Goal: Task Accomplishment & Management: Use online tool/utility

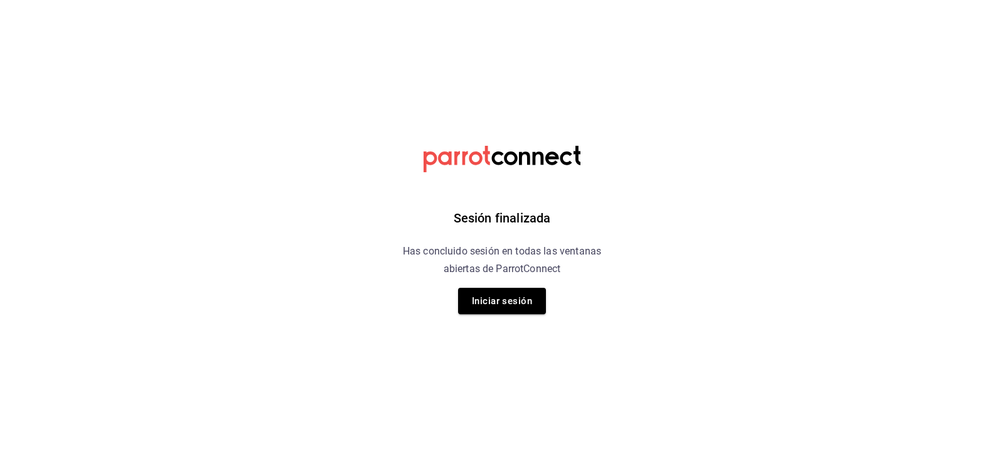
click at [487, 286] on div "Sesión finalizada Has concluido sesión en todas las ventanas abiertas de Parrot…" at bounding box center [502, 230] width 317 height 460
click at [492, 297] on button "Iniciar sesión" at bounding box center [502, 301] width 88 height 26
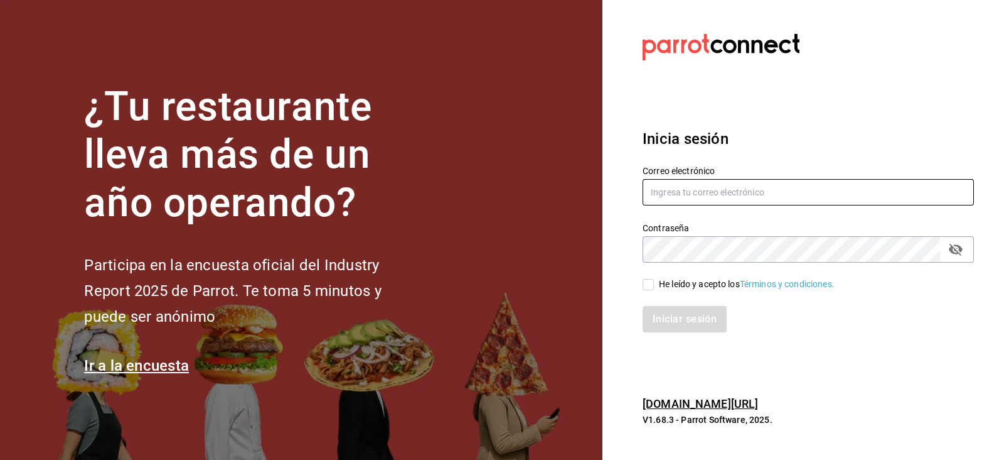
type input "admon@hotelespuntomx.com"
click at [723, 194] on input "admon@hotelespuntomx.com" at bounding box center [808, 192] width 331 height 26
click at [649, 291] on div "Iniciar sesión" at bounding box center [801, 311] width 347 height 41
click at [647, 289] on input "He leído y acepto los Términos y condiciones." at bounding box center [648, 284] width 11 height 11
checkbox input "true"
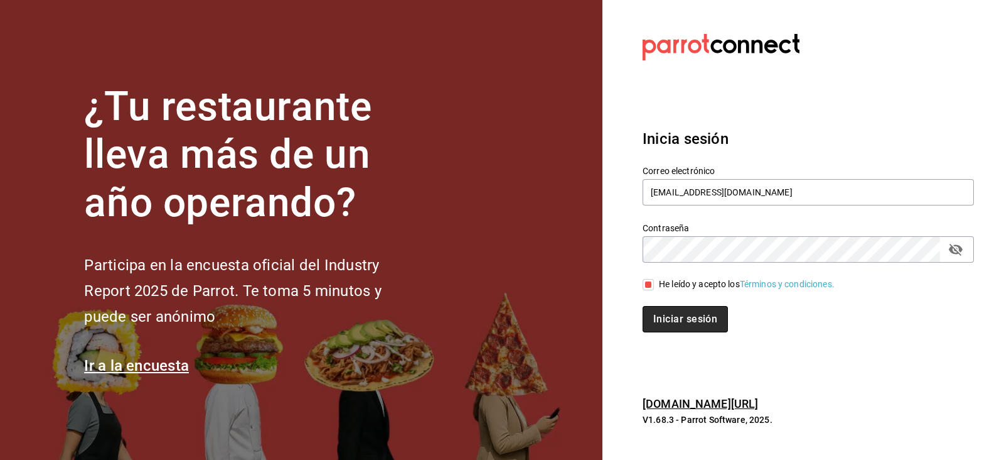
click at [675, 315] on button "Iniciar sesión" at bounding box center [685, 319] width 85 height 26
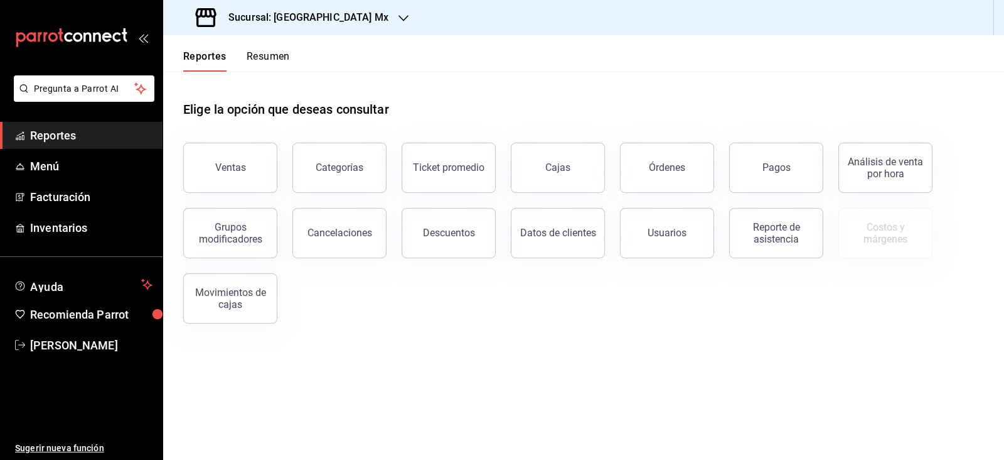
click at [353, 21] on div "Sucursal: [GEOGRAPHIC_DATA] Mx" at bounding box center [293, 17] width 240 height 35
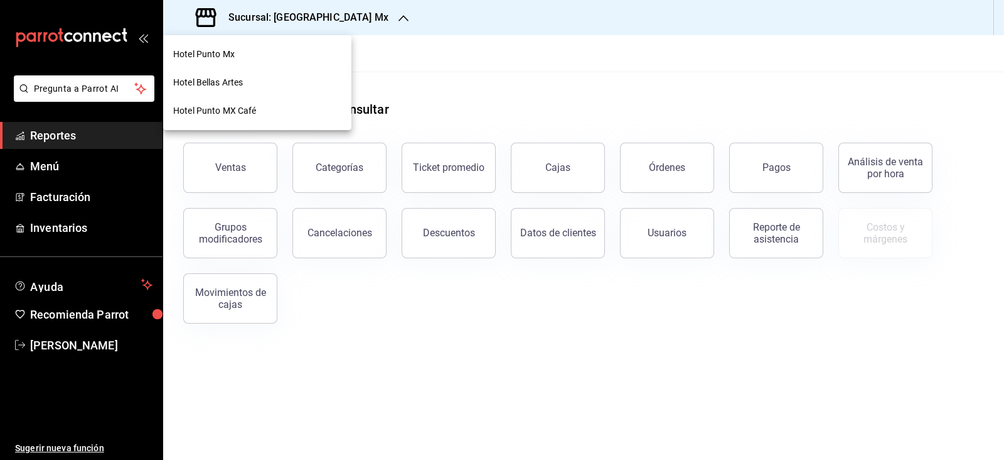
click at [278, 117] on div "Hotel Punto MX Café" at bounding box center [257, 111] width 188 height 28
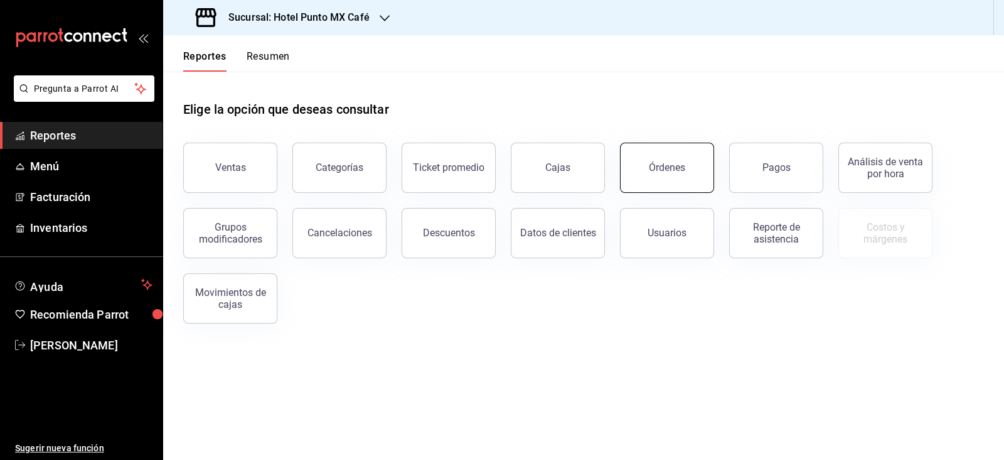
click at [659, 164] on div "Órdenes" at bounding box center [667, 167] width 36 height 12
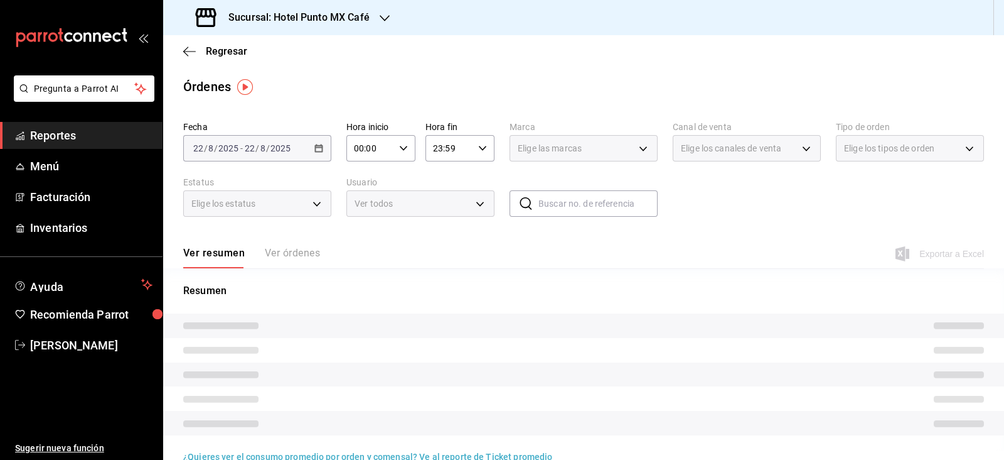
click at [303, 148] on div "2025-08-22 22 / 8 / 2025 - 2025-08-22 22 / 8 / 2025" at bounding box center [257, 148] width 148 height 26
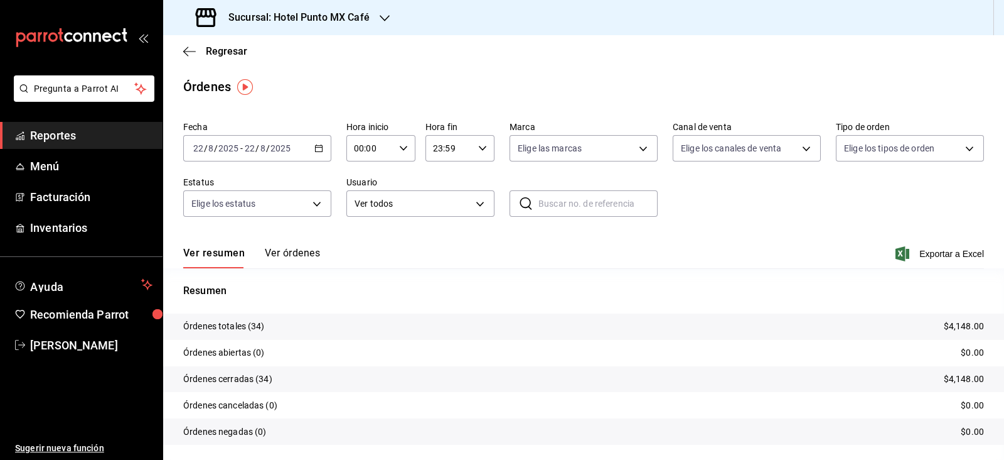
click at [259, 154] on div "2025-08-22 22 / 8 / 2025 - 2025-08-22 22 / 8 / 2025" at bounding box center [257, 148] width 148 height 26
click at [270, 327] on span "Rango de fechas" at bounding box center [242, 327] width 97 height 13
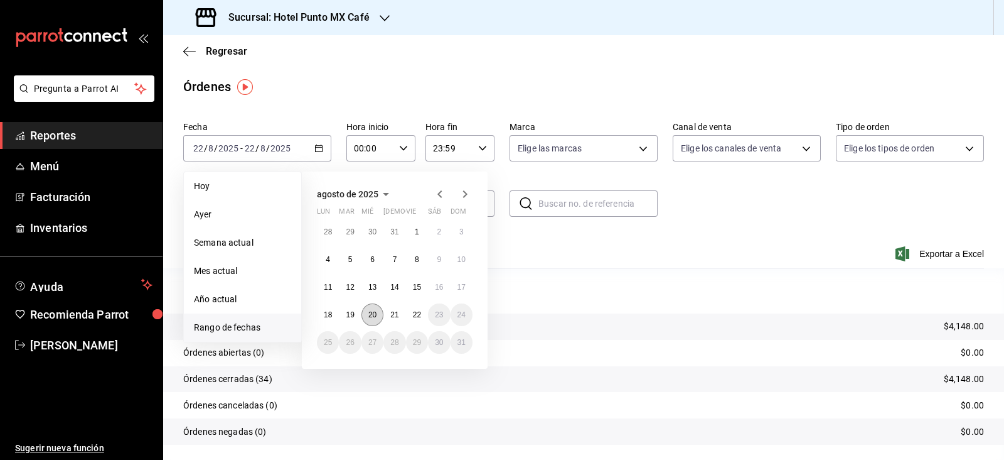
click at [383, 317] on button "20" at bounding box center [373, 314] width 22 height 23
click at [395, 314] on abbr "21" at bounding box center [394, 314] width 8 height 9
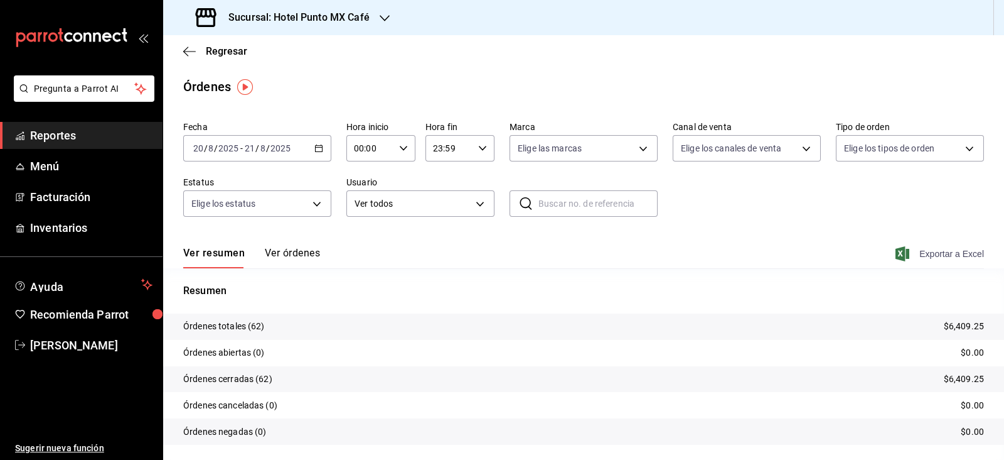
click at [923, 246] on span "Exportar a Excel" at bounding box center [941, 253] width 86 height 15
click at [235, 52] on span "Regresar" at bounding box center [226, 51] width 41 height 12
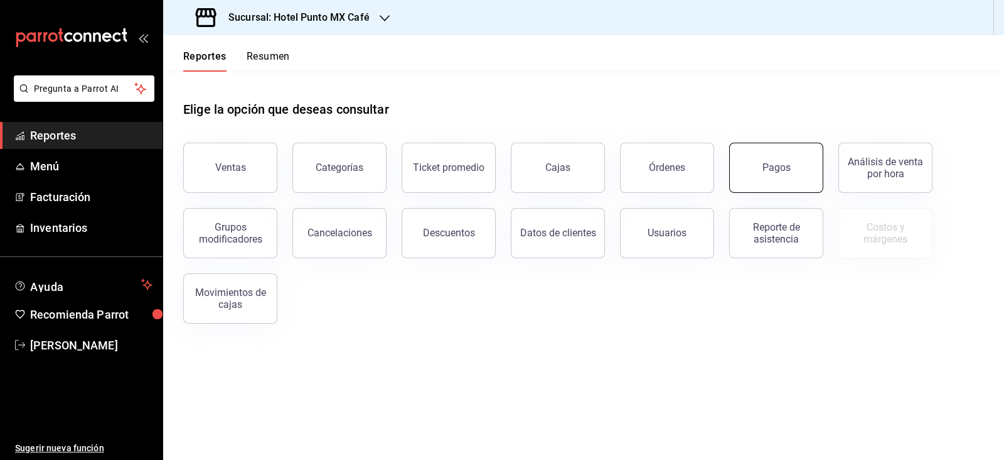
click at [776, 176] on button "Pagos" at bounding box center [776, 168] width 94 height 50
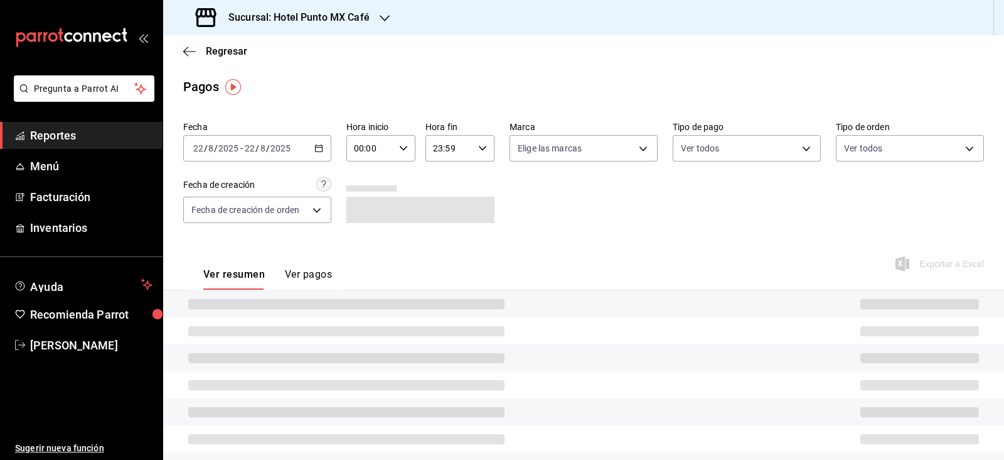
click at [295, 150] on div "2025-08-22 22 / 8 / 2025 - 2025-08-22 22 / 8 / 2025" at bounding box center [257, 148] width 148 height 26
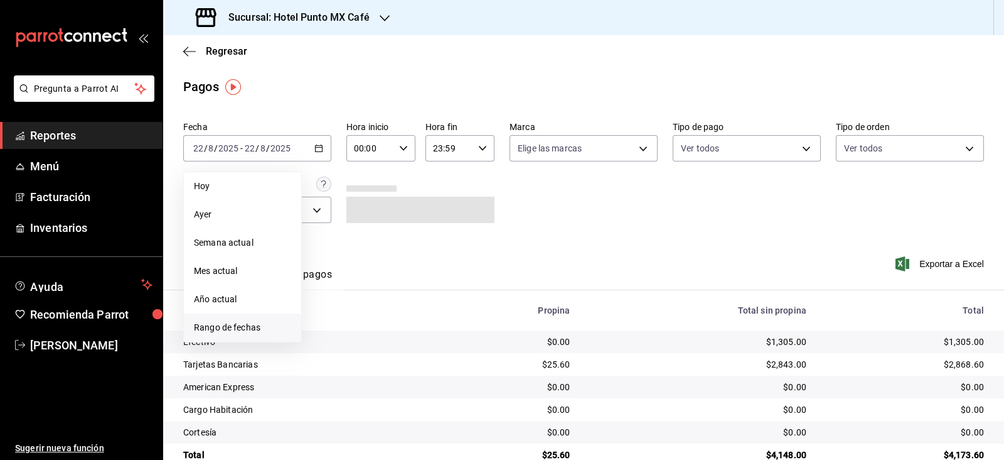
click at [218, 325] on span "Rango de fechas" at bounding box center [242, 327] width 97 height 13
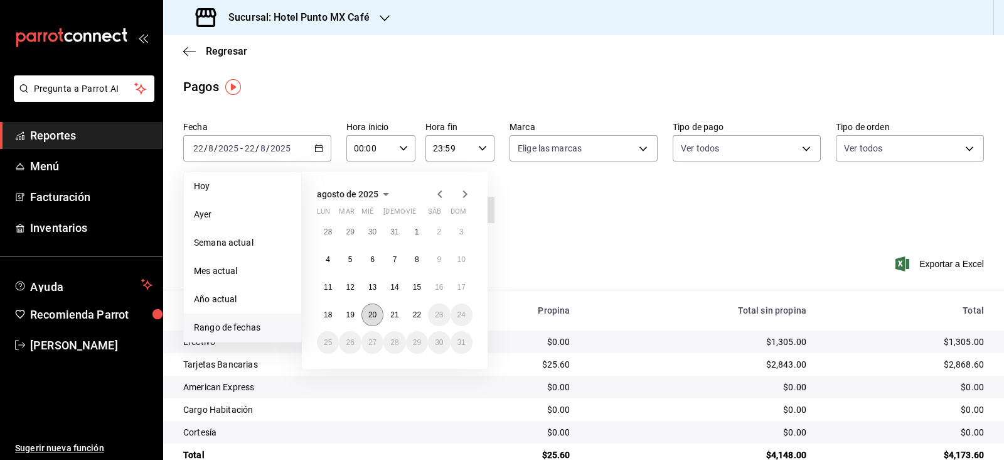
click at [372, 313] on abbr "20" at bounding box center [373, 314] width 8 height 9
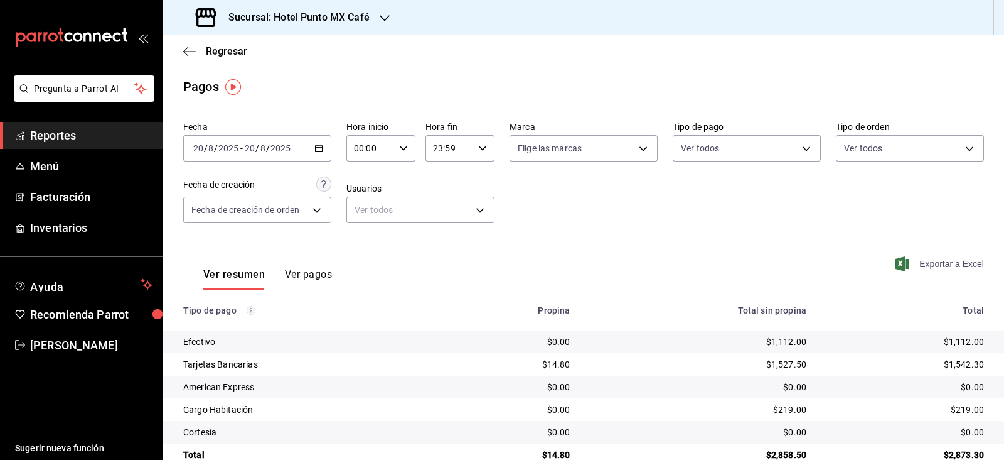
click at [950, 264] on span "Exportar a Excel" at bounding box center [941, 263] width 86 height 15
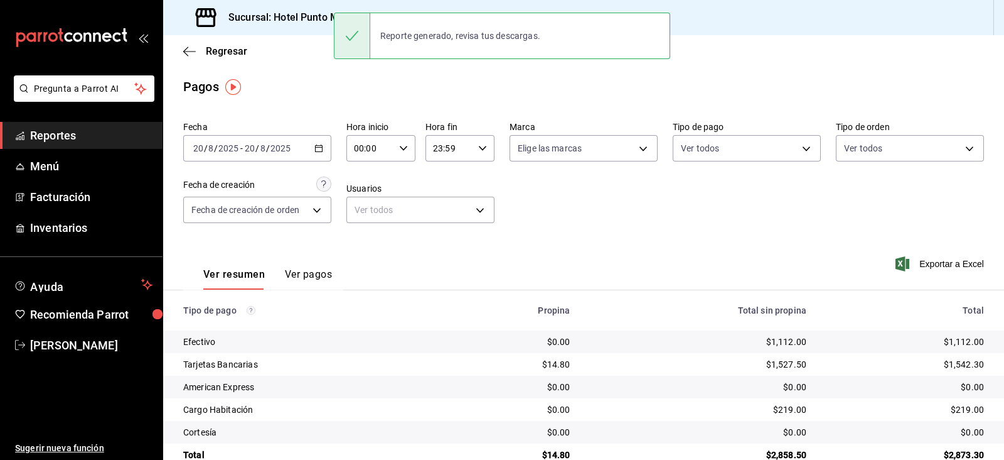
click at [266, 151] on span "/" at bounding box center [268, 148] width 4 height 10
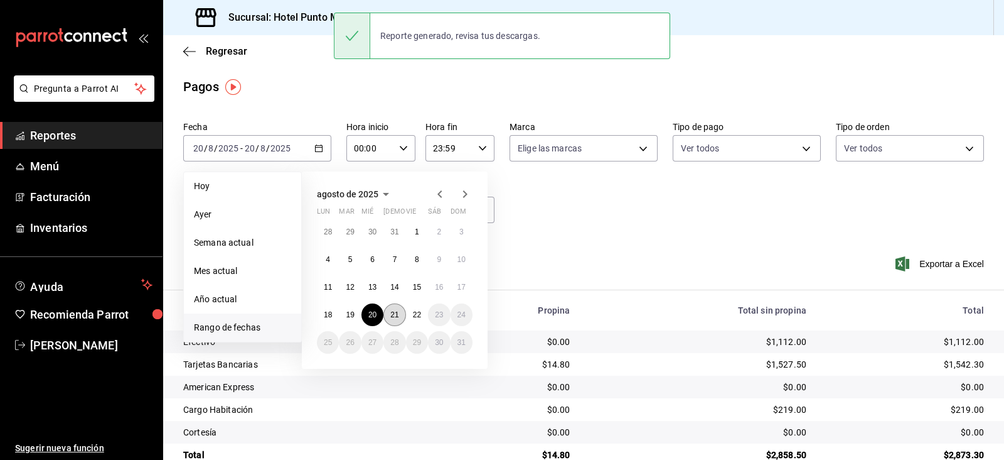
click at [386, 320] on button "21" at bounding box center [395, 314] width 22 height 23
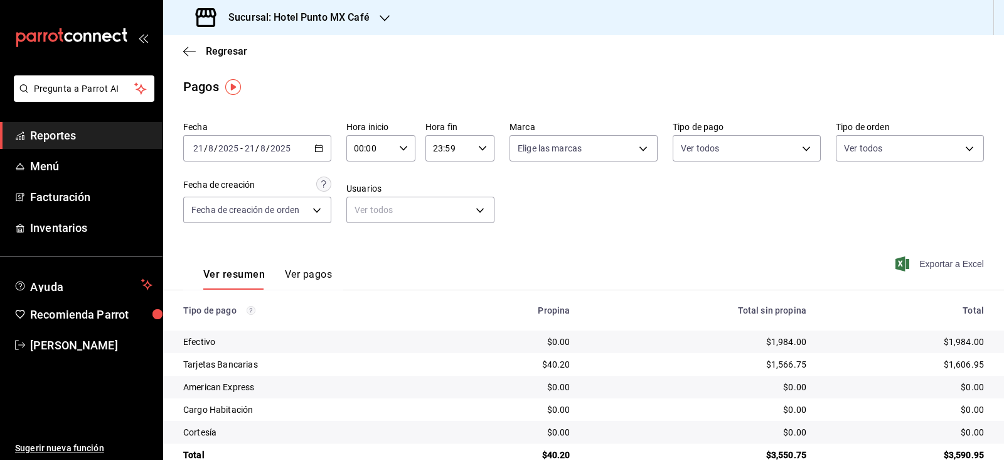
click at [938, 262] on span "Exportar a Excel" at bounding box center [941, 263] width 86 height 15
click at [276, 17] on h3 "Sucursal: Hotel Punto MX Café" at bounding box center [293, 17] width 151 height 15
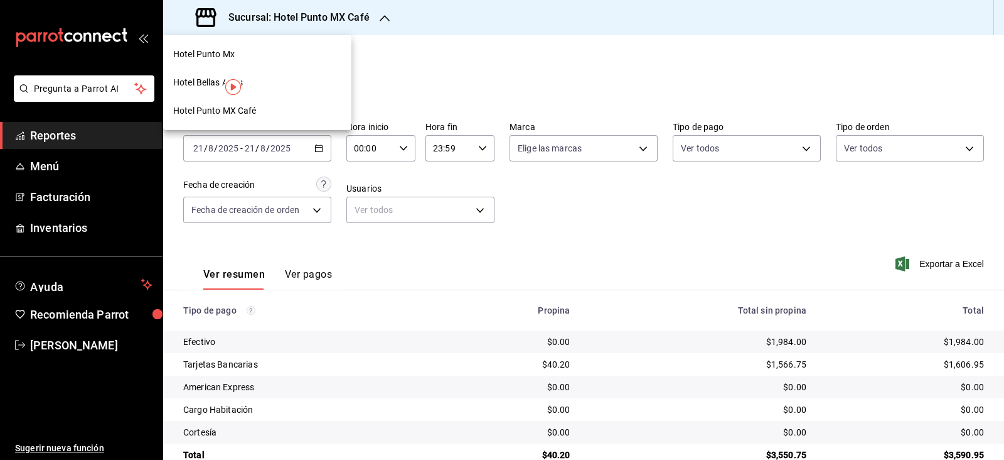
click at [276, 14] on div at bounding box center [502, 230] width 1004 height 460
click at [231, 47] on span "Regresar" at bounding box center [226, 51] width 41 height 12
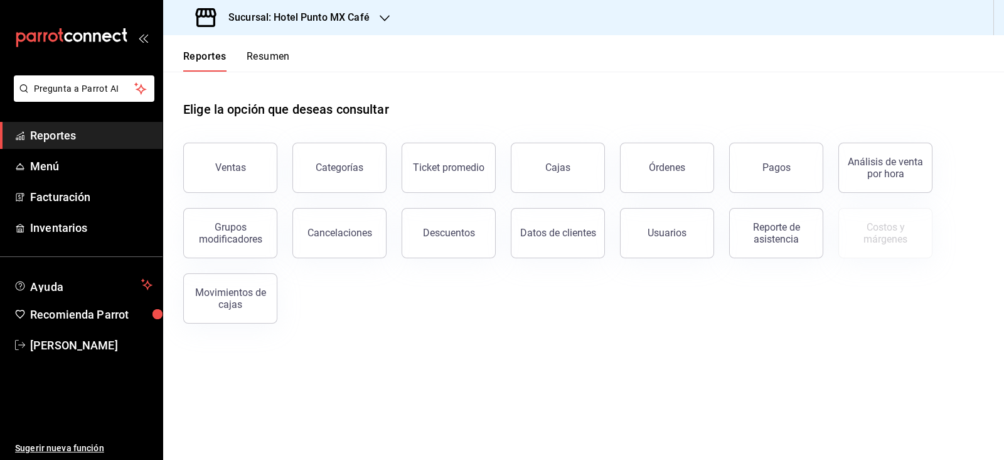
click at [348, 18] on h3 "Sucursal: Hotel Punto MX Café" at bounding box center [293, 17] width 151 height 15
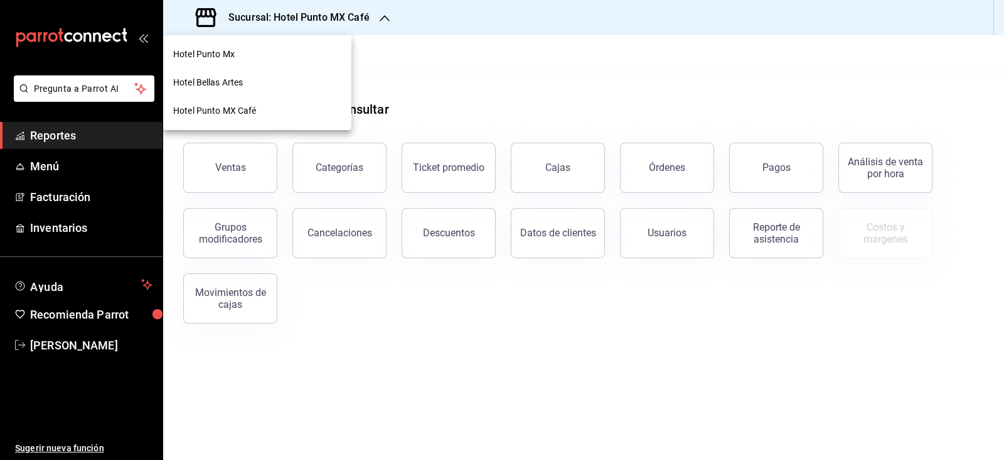
click at [254, 52] on div "Hotel Punto Mx" at bounding box center [257, 54] width 168 height 13
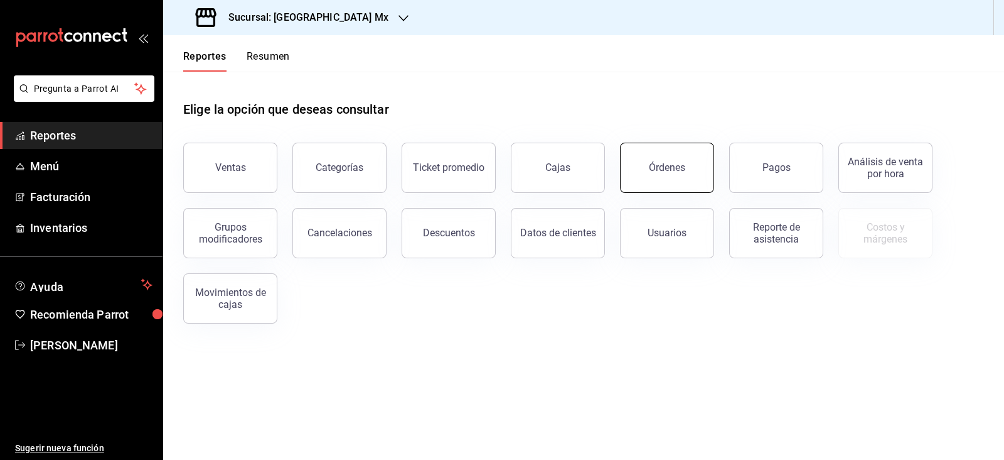
click at [675, 179] on button "Órdenes" at bounding box center [667, 168] width 94 height 50
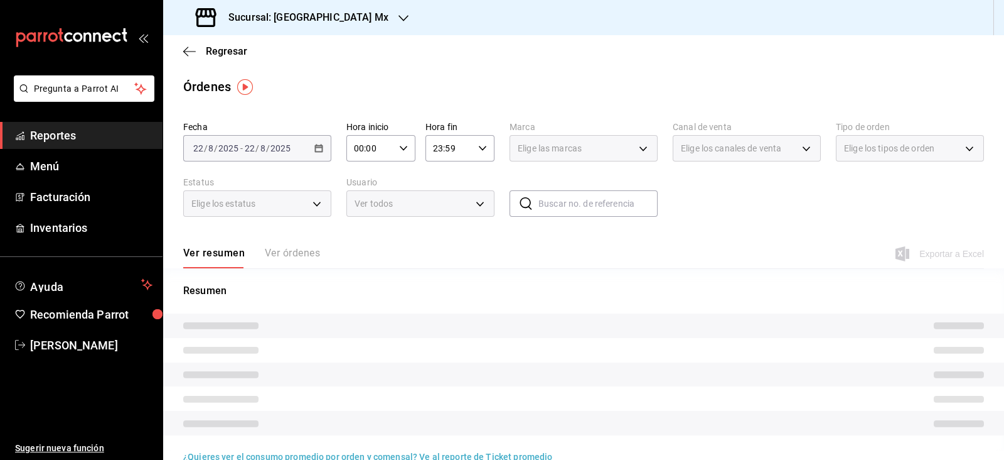
click at [258, 156] on div "2025-08-22 22 / 8 / 2025 - 2025-08-22 22 / 8 / 2025" at bounding box center [257, 148] width 148 height 26
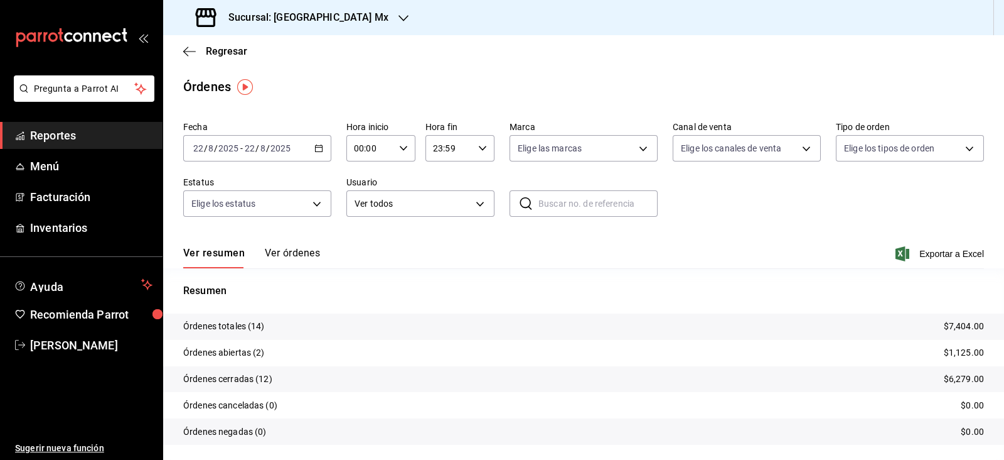
click at [287, 149] on input "2025" at bounding box center [280, 148] width 21 height 10
click at [265, 325] on span "Rango de fechas" at bounding box center [242, 327] width 97 height 13
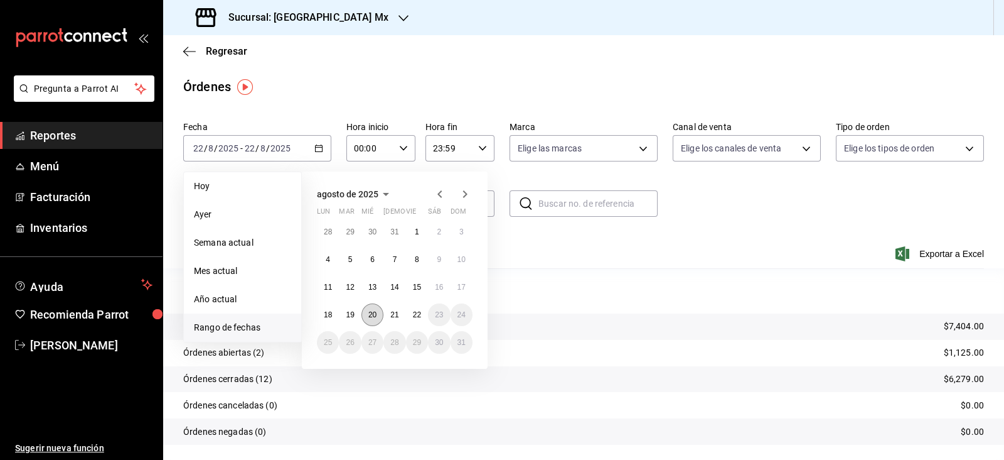
click at [378, 313] on button "20" at bounding box center [373, 314] width 22 height 23
click at [392, 316] on abbr "21" at bounding box center [394, 314] width 8 height 9
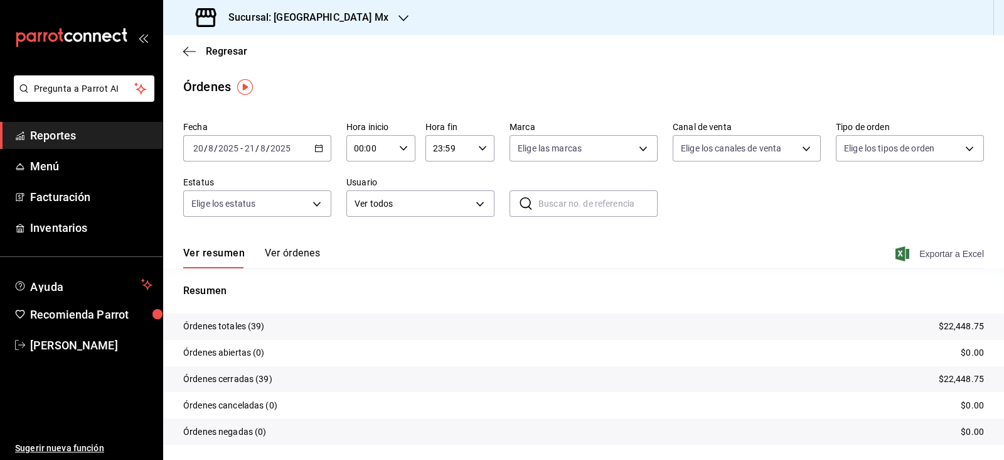
click at [910, 256] on span "Exportar a Excel" at bounding box center [941, 253] width 86 height 15
click at [220, 49] on span "Regresar" at bounding box center [226, 51] width 41 height 12
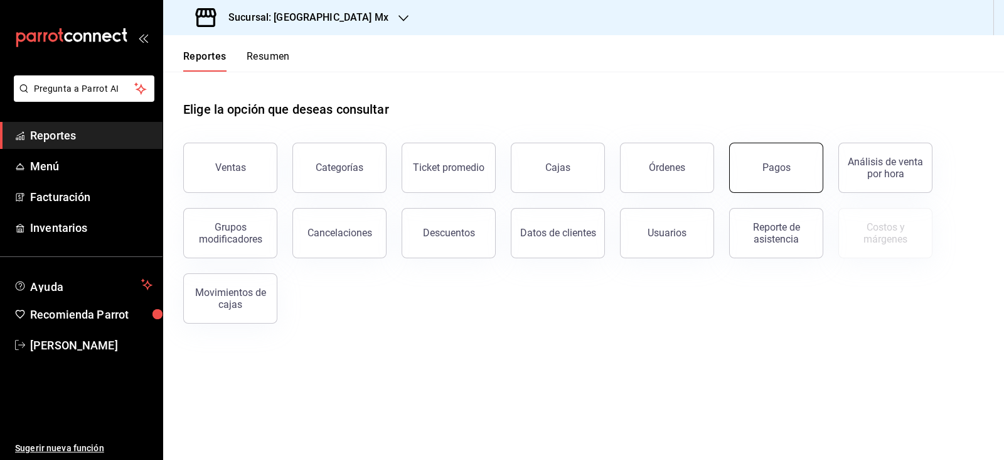
click at [791, 177] on button "Pagos" at bounding box center [776, 168] width 94 height 50
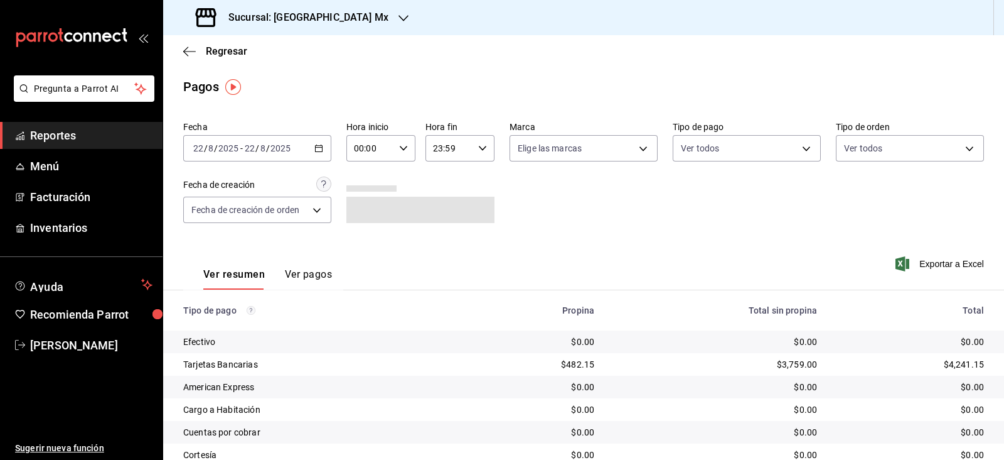
click at [270, 149] on input "2025" at bounding box center [280, 148] width 21 height 10
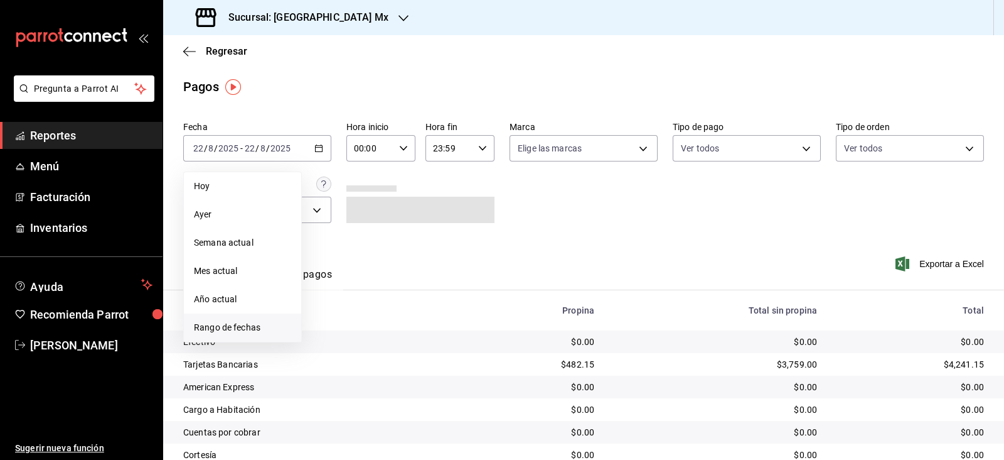
click at [257, 322] on span "Rango de fechas" at bounding box center [242, 327] width 97 height 13
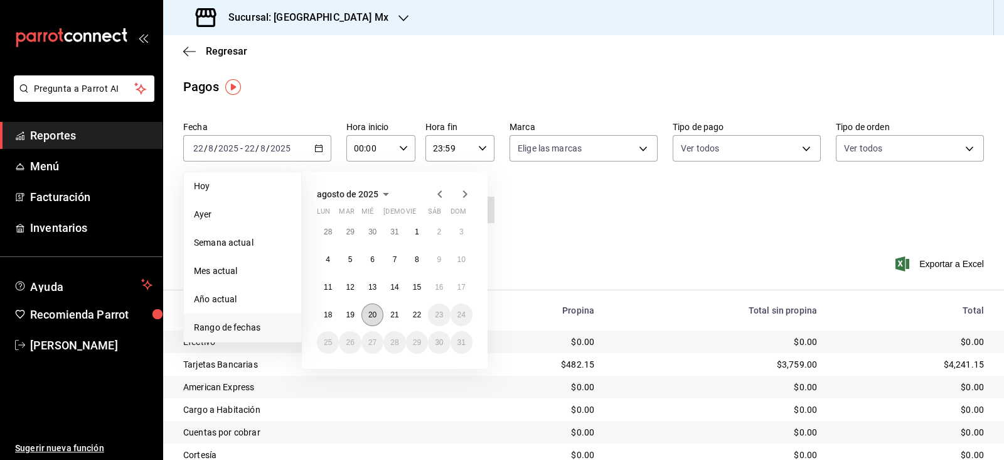
click at [377, 323] on button "20" at bounding box center [373, 314] width 22 height 23
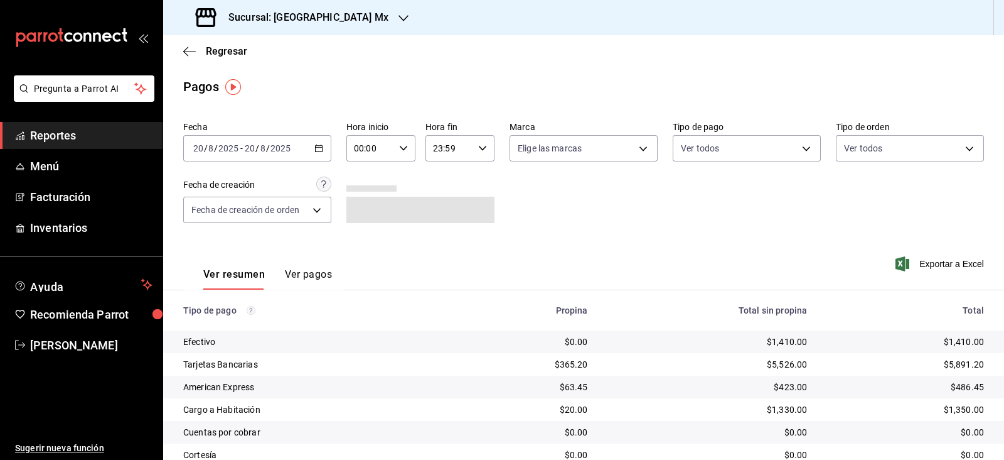
click at [944, 272] on div "Exportar a Excel" at bounding box center [904, 263] width 160 height 51
click at [947, 259] on span "Exportar a Excel" at bounding box center [941, 263] width 86 height 15
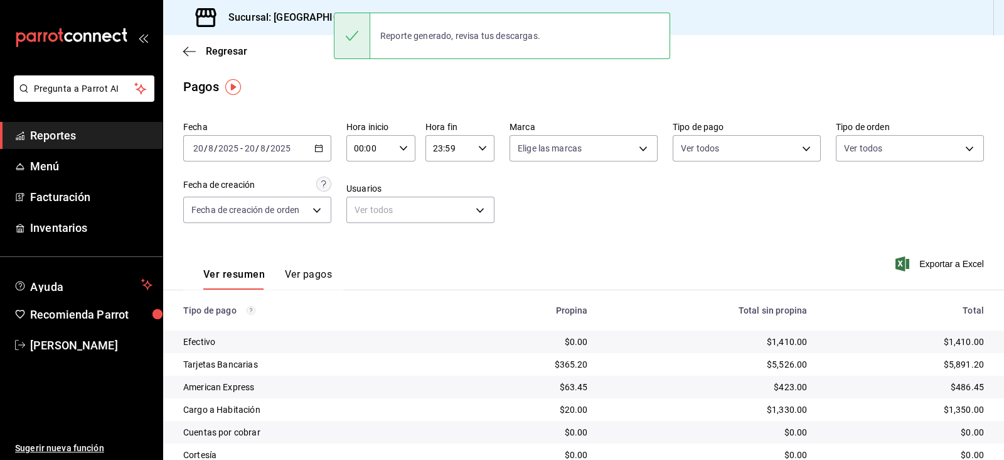
click at [283, 146] on input "2025" at bounding box center [280, 148] width 21 height 10
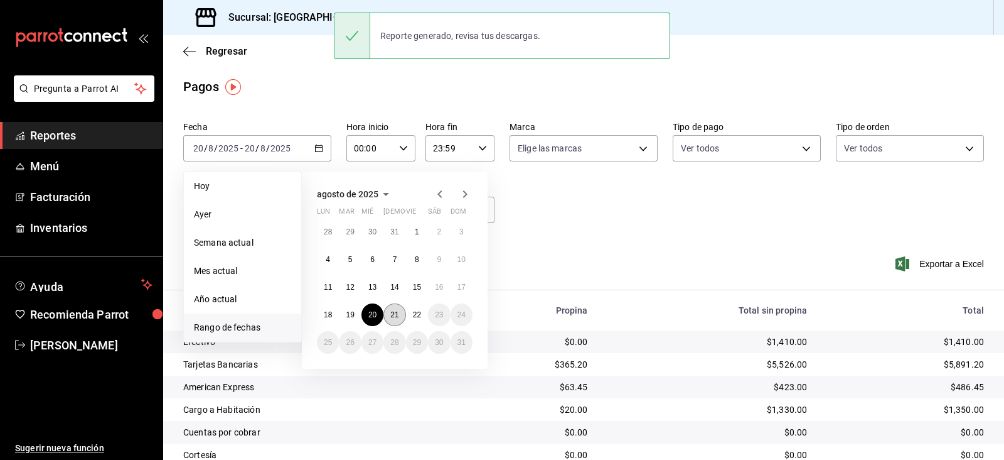
click at [402, 312] on button "21" at bounding box center [395, 314] width 22 height 23
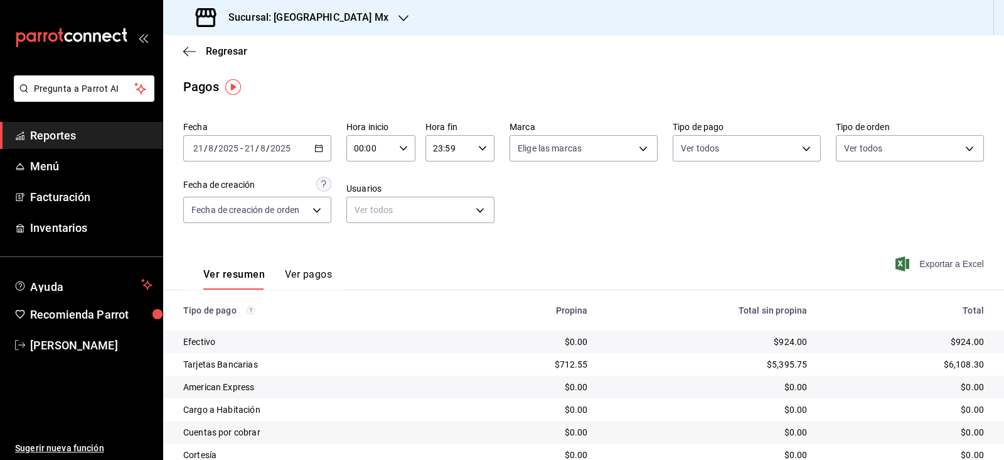
click at [952, 262] on span "Exportar a Excel" at bounding box center [941, 263] width 86 height 15
